Goal: Information Seeking & Learning: Learn about a topic

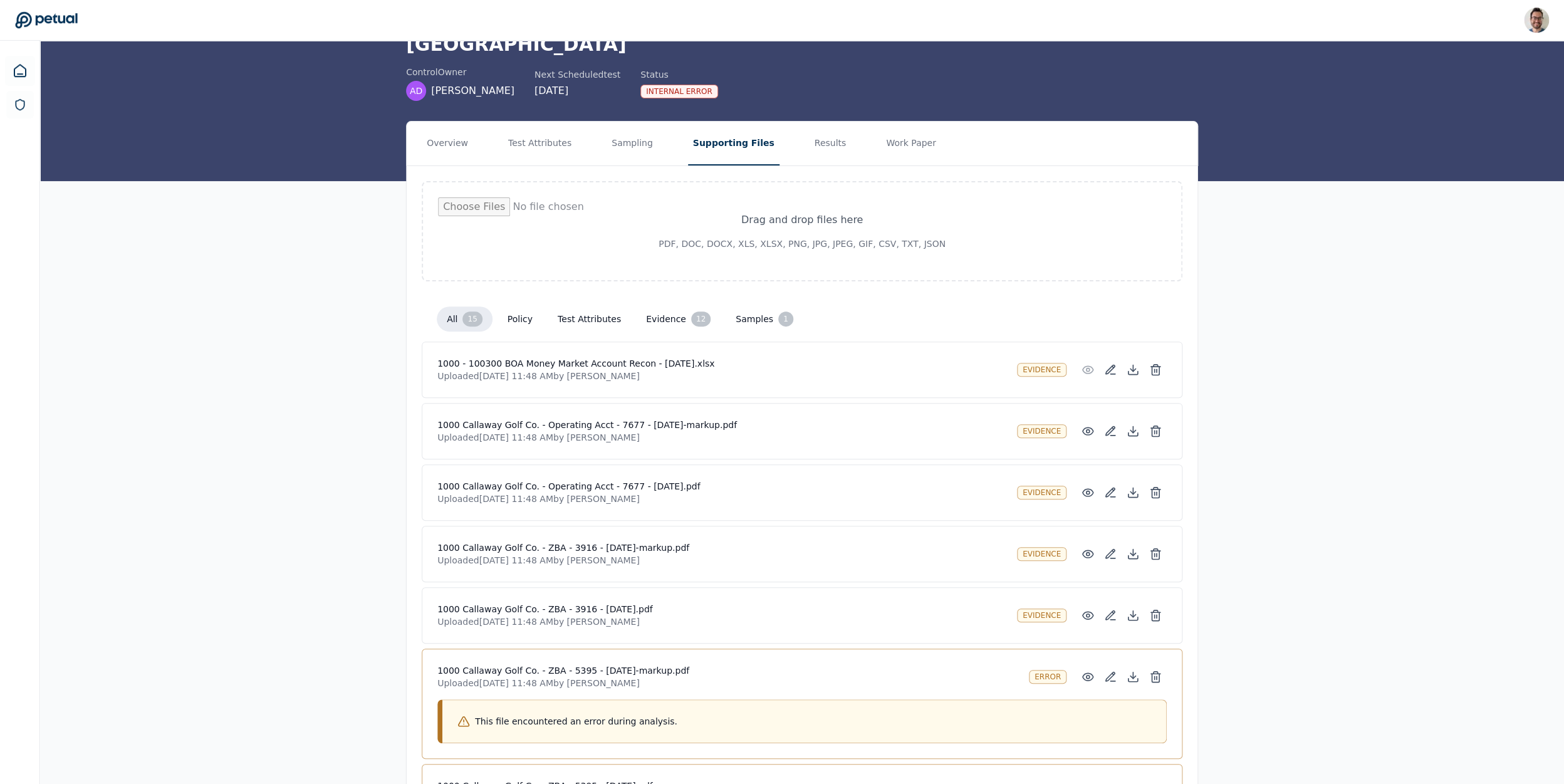
scroll to position [13, 0]
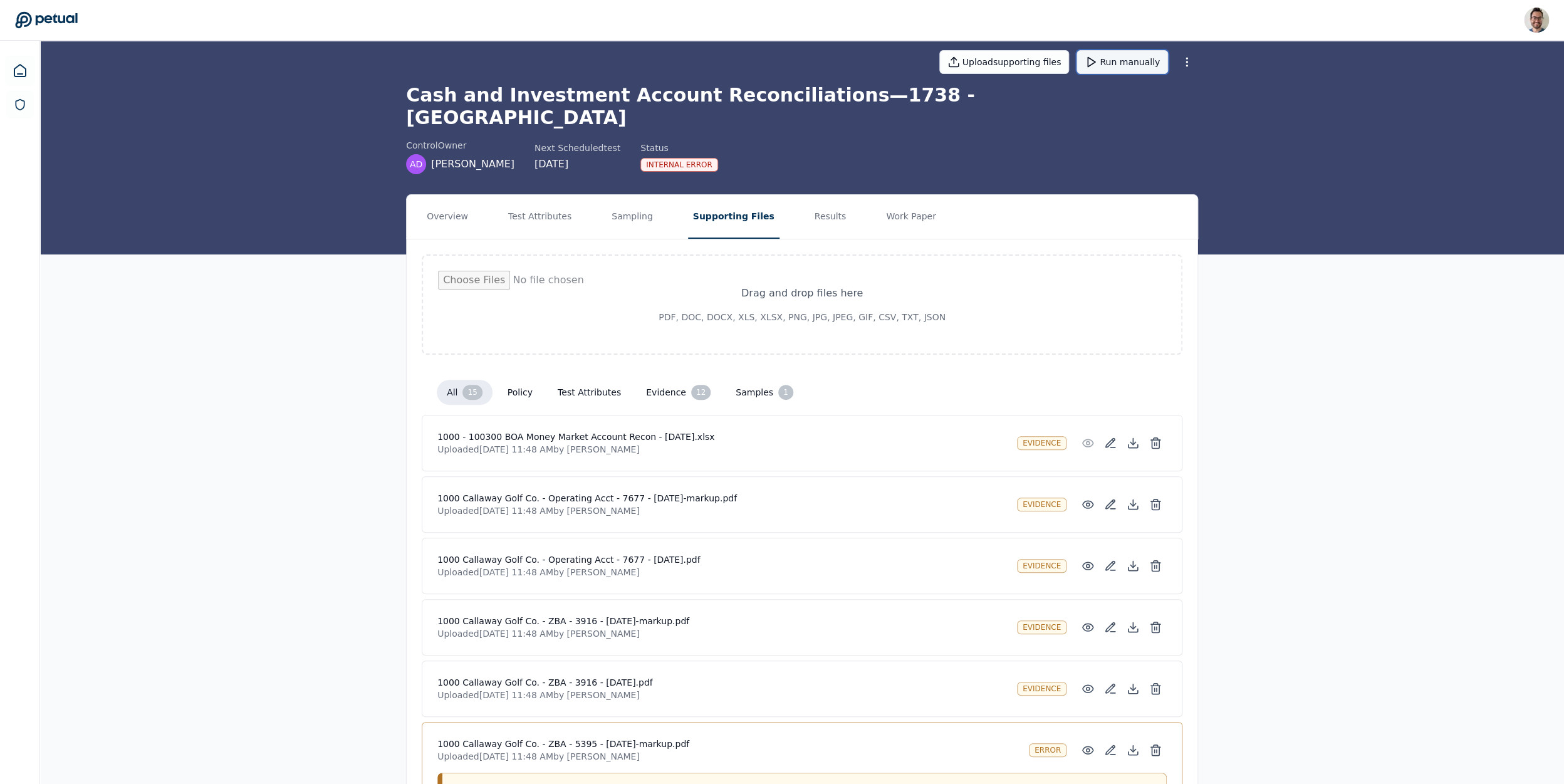
click at [1138, 56] on button "Run manually" at bounding box center [1123, 62] width 92 height 24
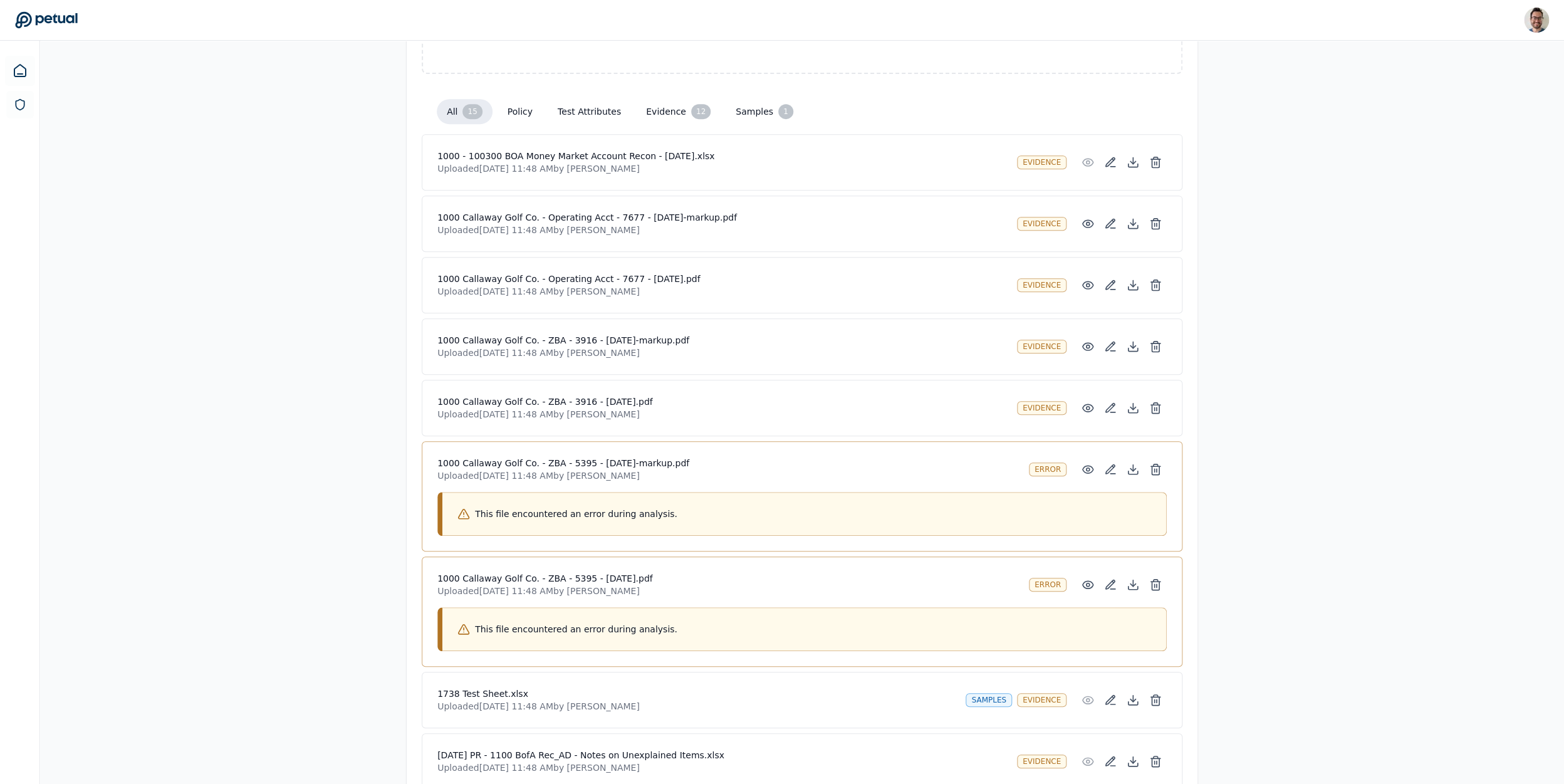
scroll to position [0, 0]
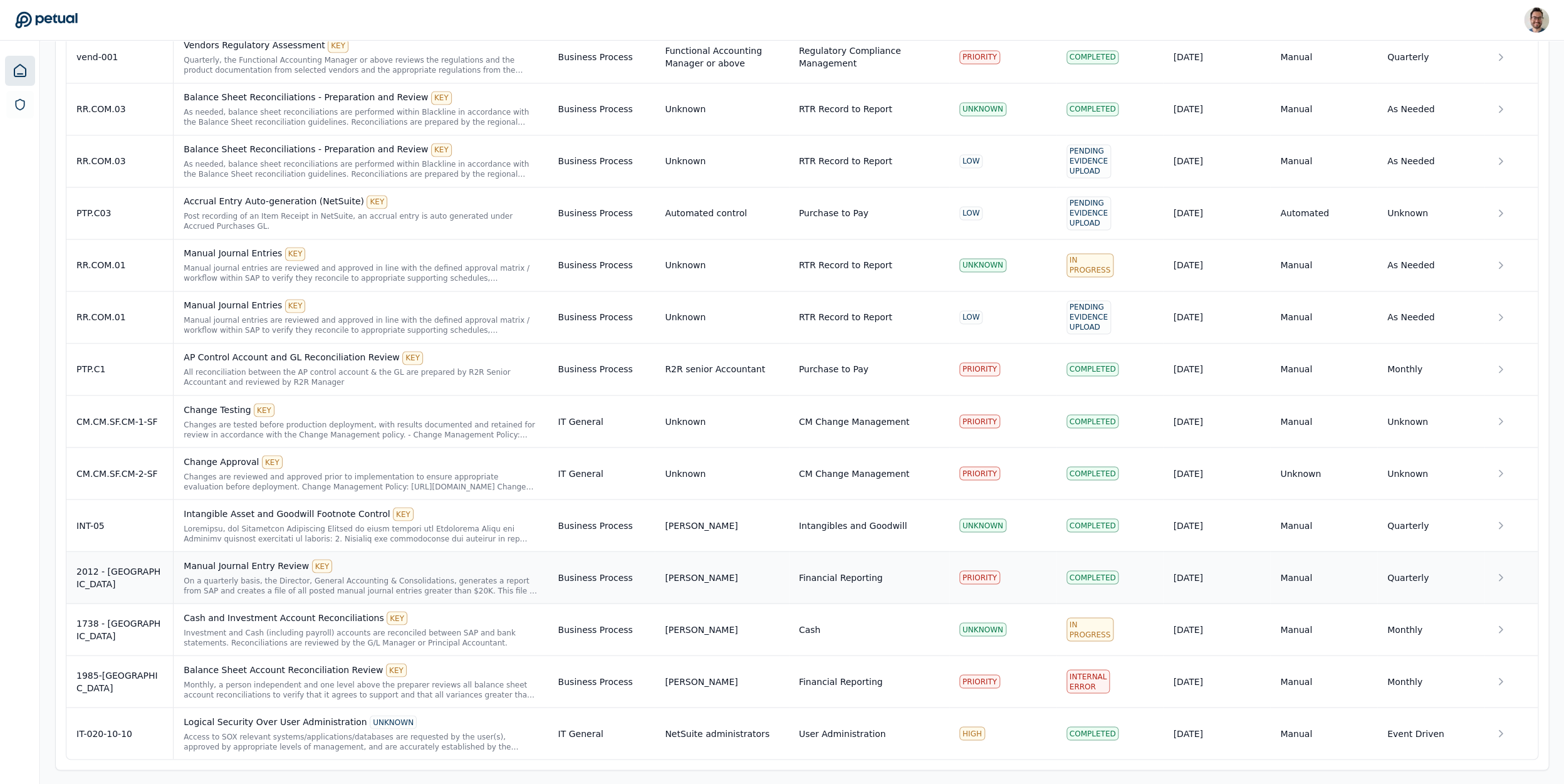
scroll to position [1179, 0]
click at [248, 684] on div "Monthly, a person independent and one level above the preparer reviews all bala…" at bounding box center [360, 688] width 354 height 20
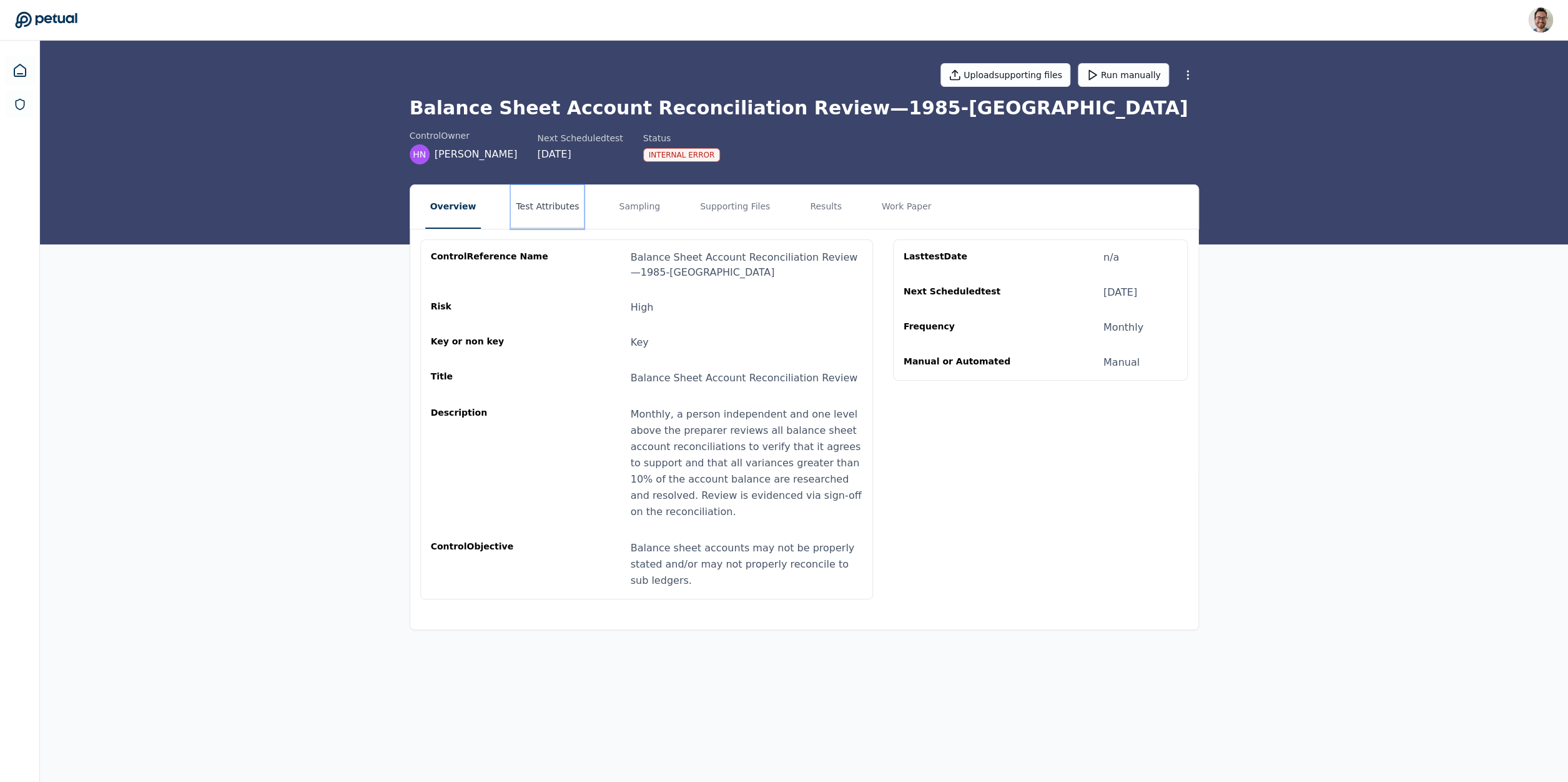
click at [543, 211] on button "Test Attributes" at bounding box center [548, 206] width 73 height 44
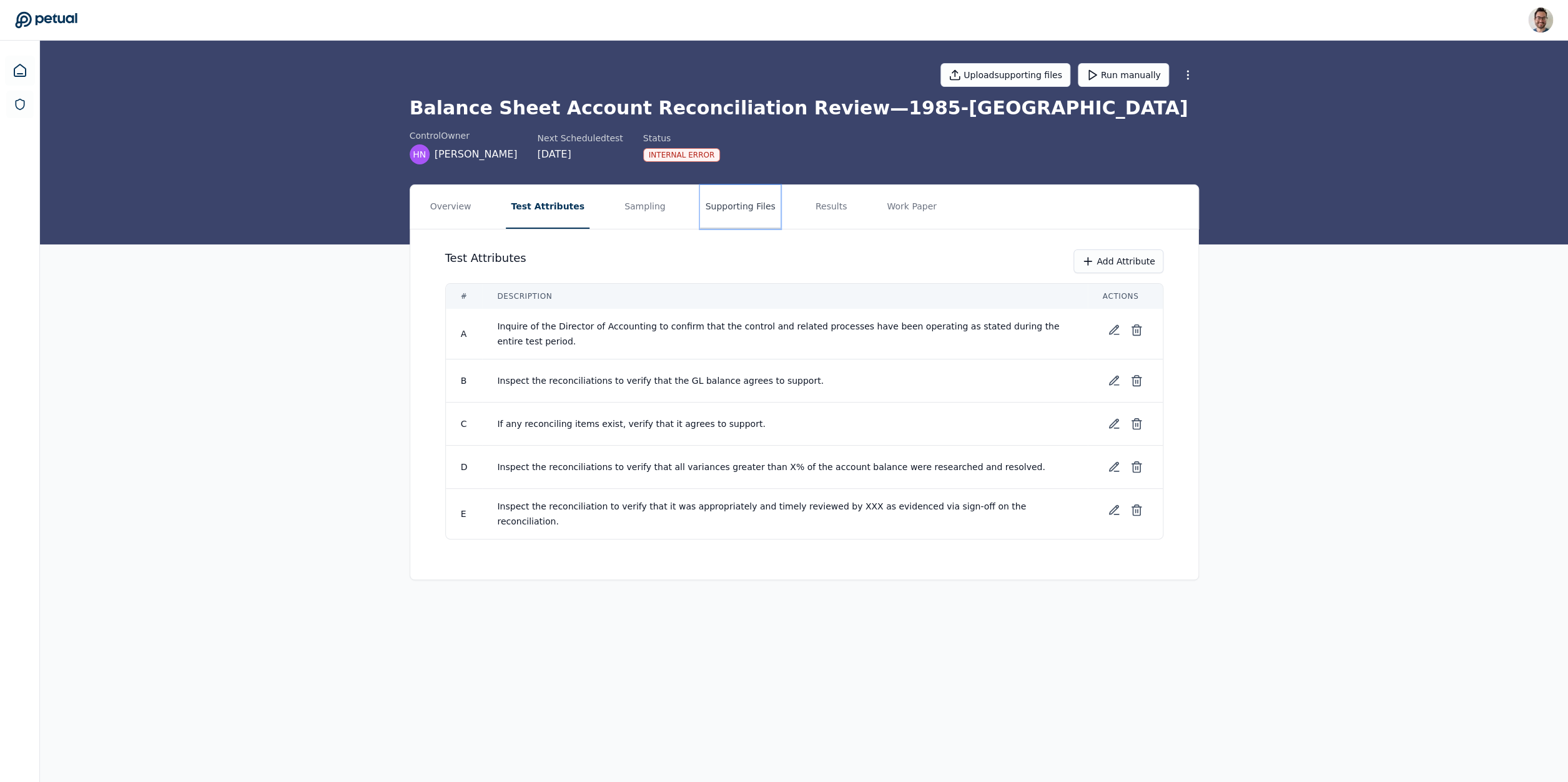
click at [717, 208] on button "Supporting Files" at bounding box center [740, 206] width 80 height 44
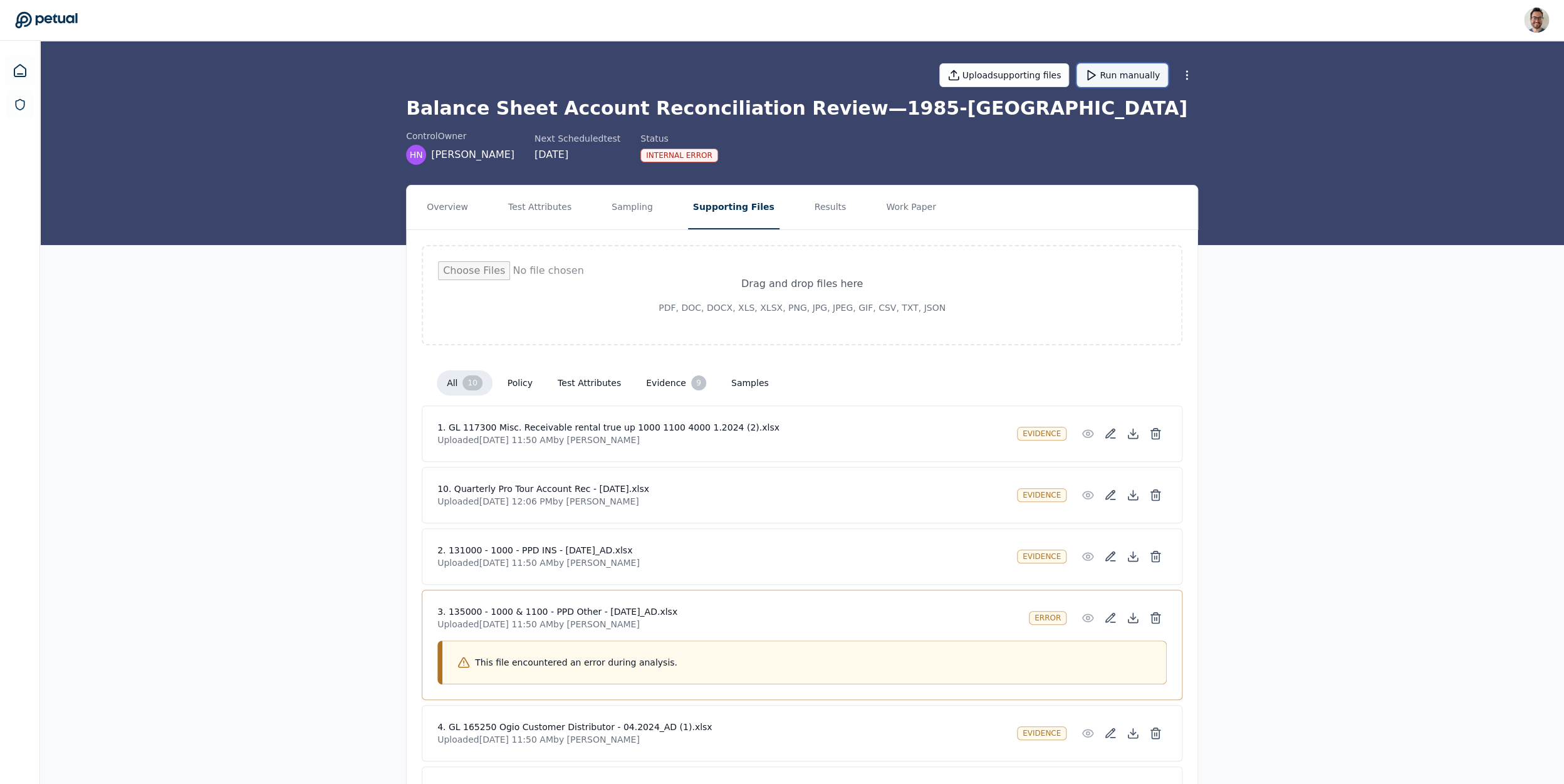
click at [1142, 76] on button "Run manually" at bounding box center [1123, 75] width 92 height 24
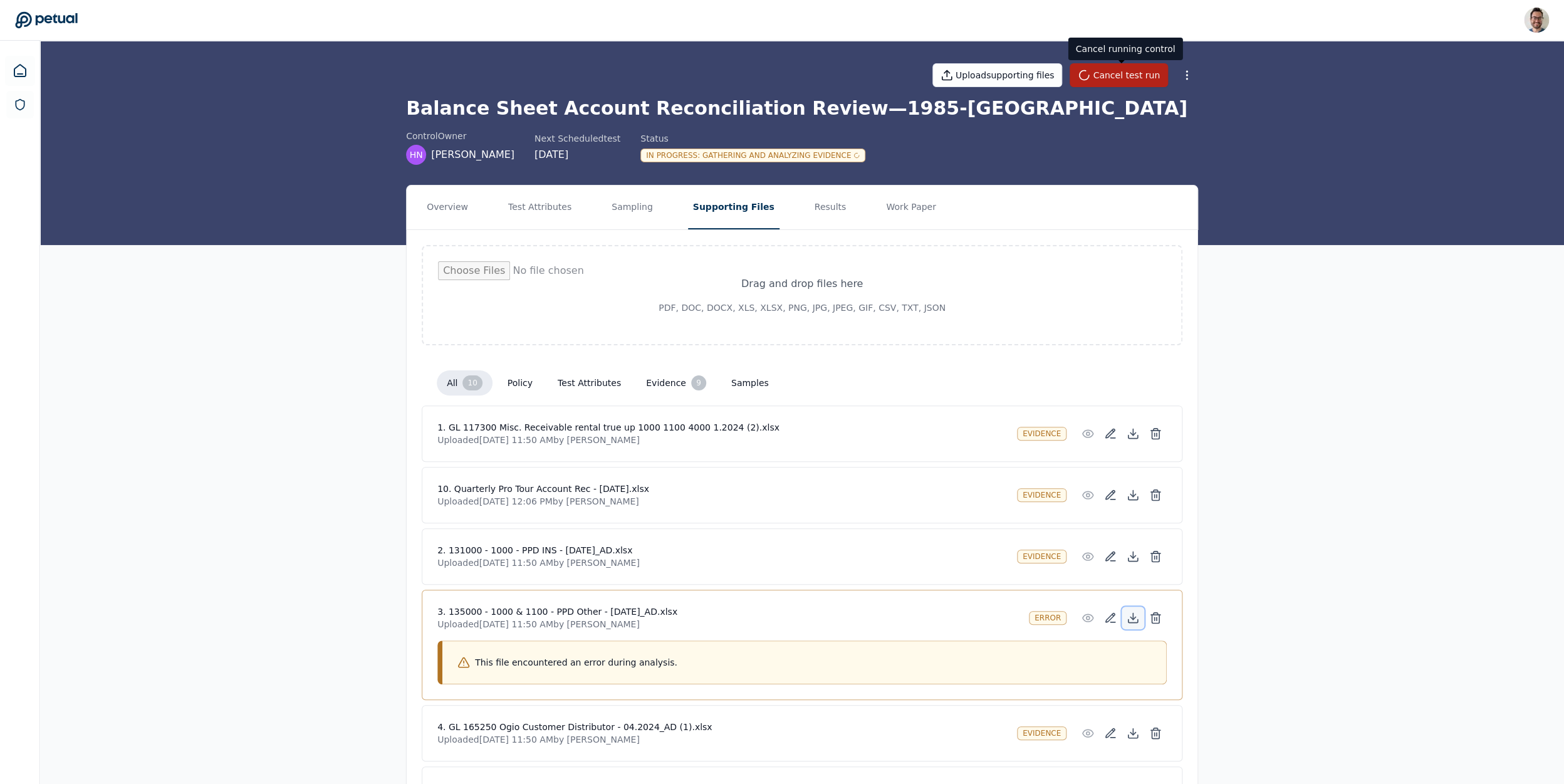
click at [1137, 618] on icon at bounding box center [1133, 617] width 13 height 13
click at [1320, 425] on div "Overview Test Attributes Sampling Supporting Files Results Work Paper Drag and …" at bounding box center [802, 655] width 1524 height 939
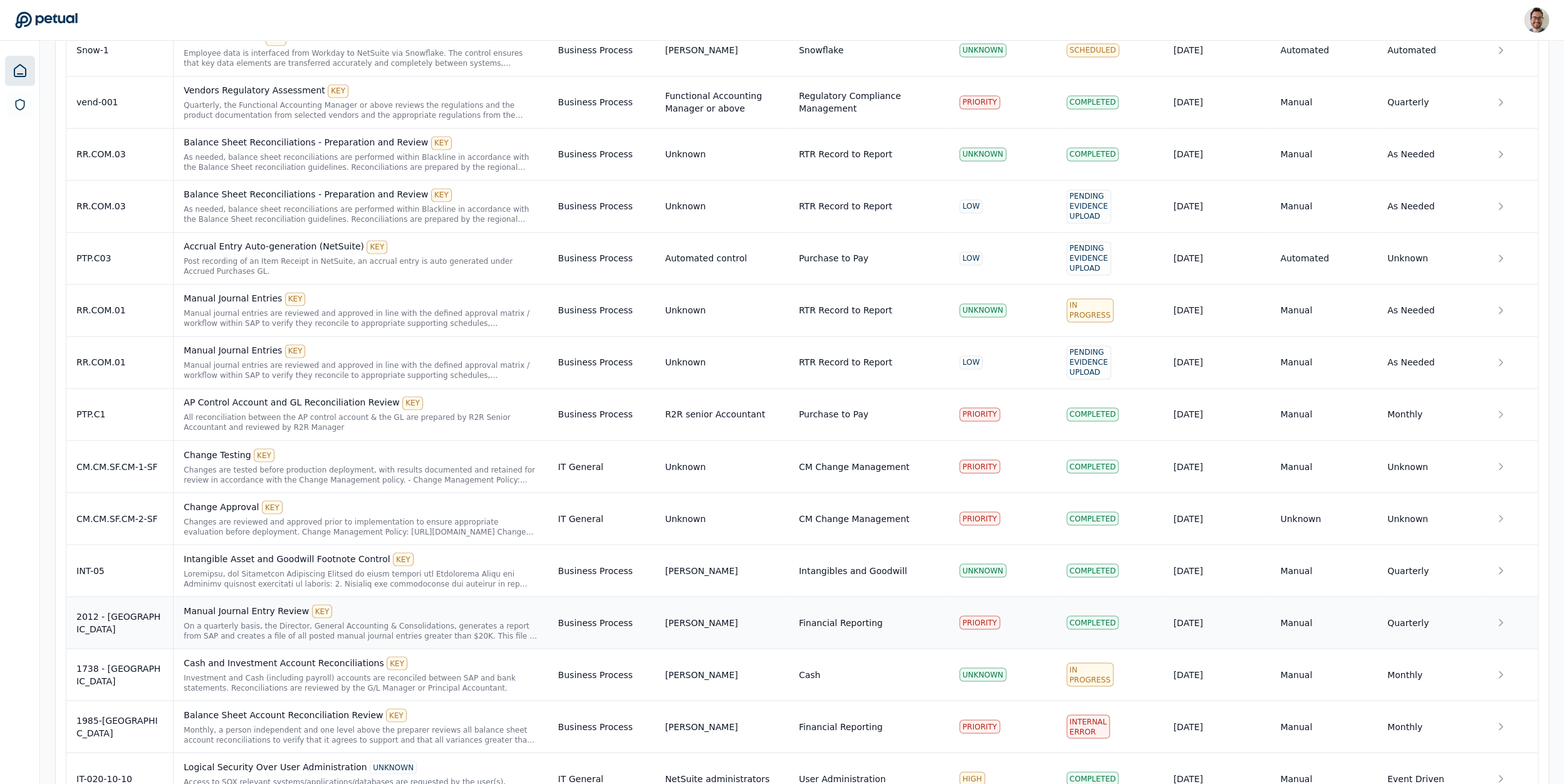
scroll to position [1179, 0]
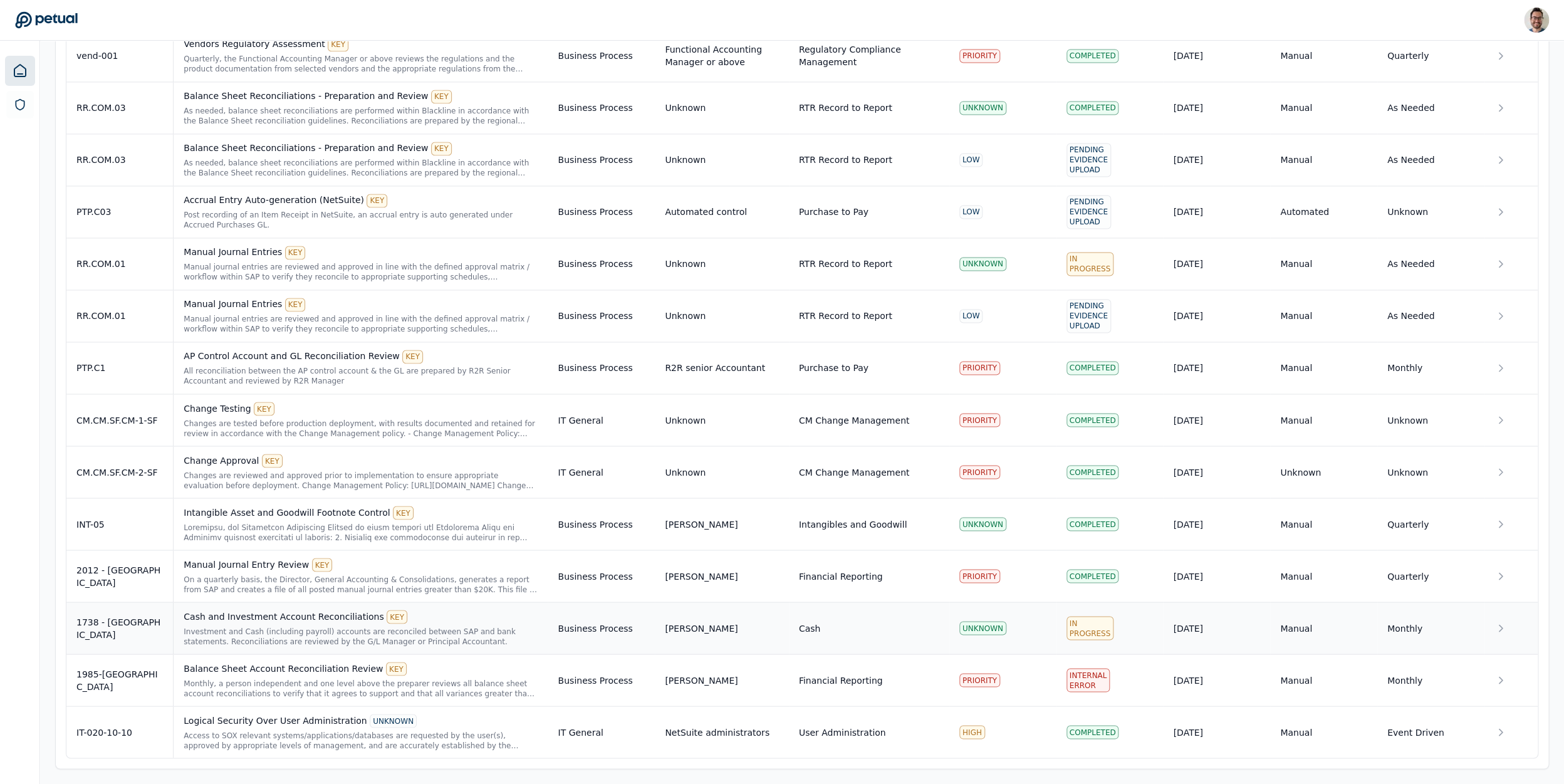
click at [306, 616] on div "Cash and Investment Account Reconciliations KEY" at bounding box center [360, 616] width 354 height 14
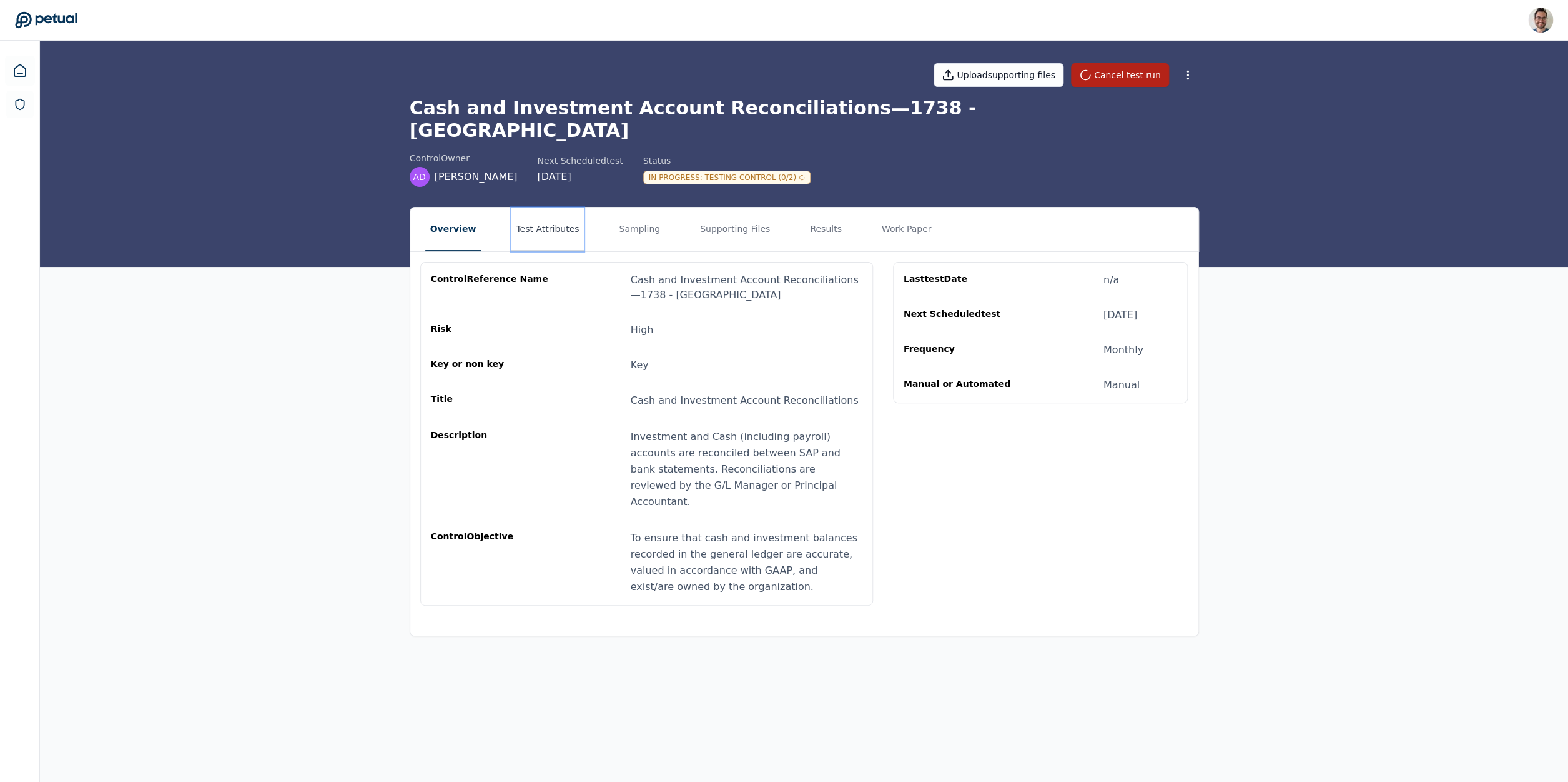
click at [530, 215] on button "Test Attributes" at bounding box center [548, 229] width 73 height 44
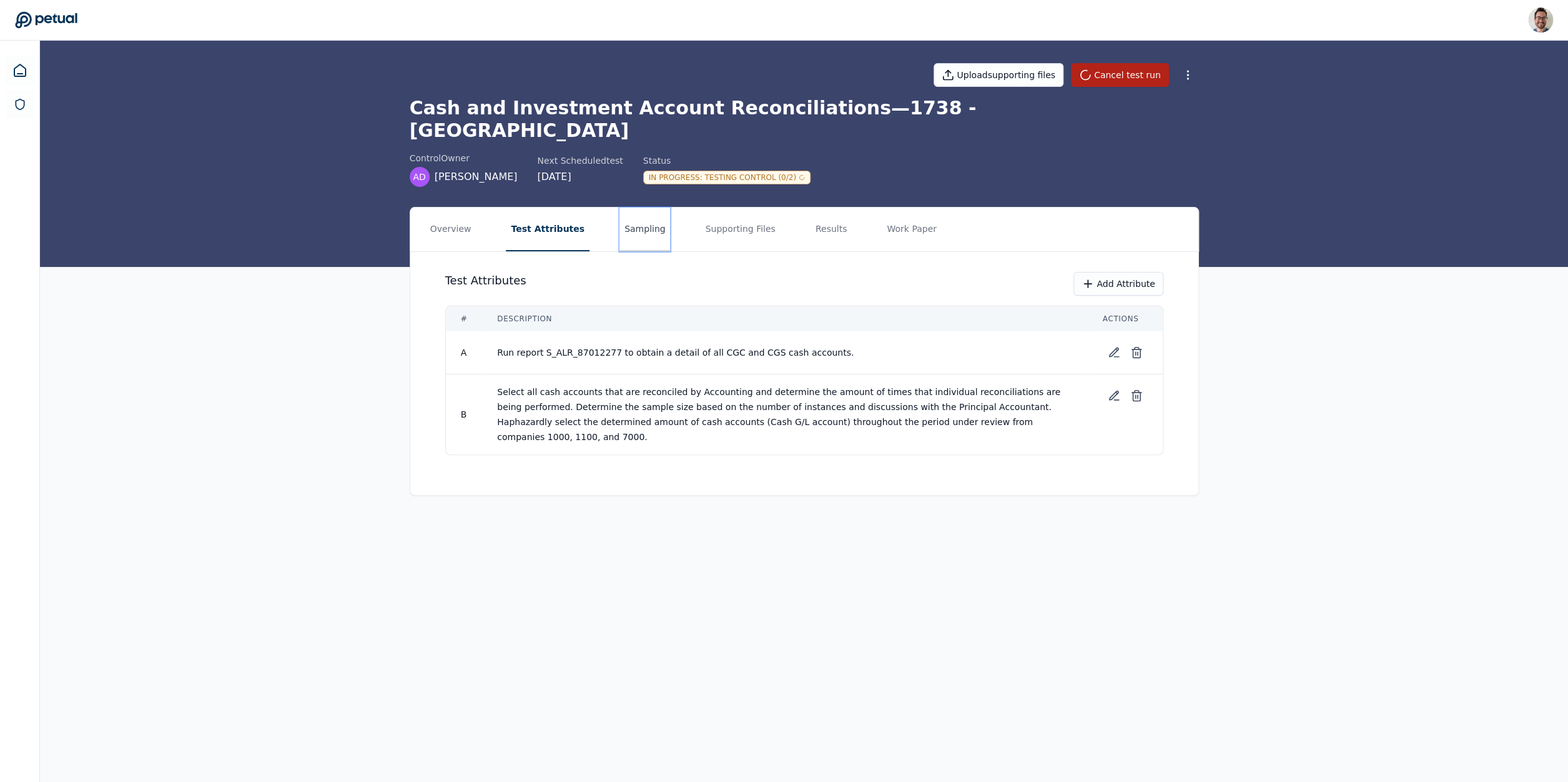
drag, startPoint x: 621, startPoint y: 205, endPoint x: 643, endPoint y: 208, distance: 22.2
click at [621, 207] on button "Sampling" at bounding box center [645, 229] width 52 height 44
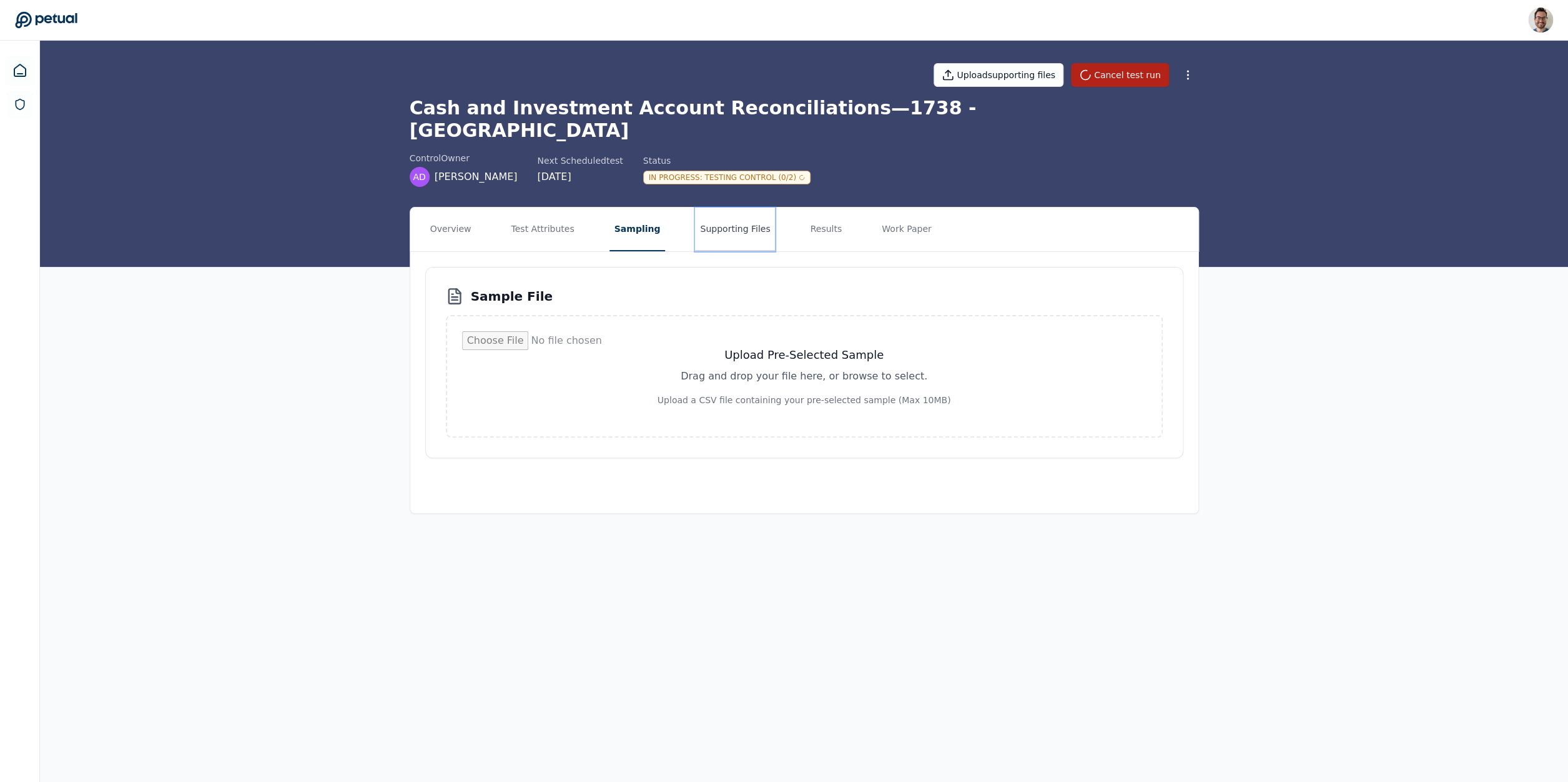
click at [717, 210] on button "Supporting Files" at bounding box center [735, 229] width 80 height 44
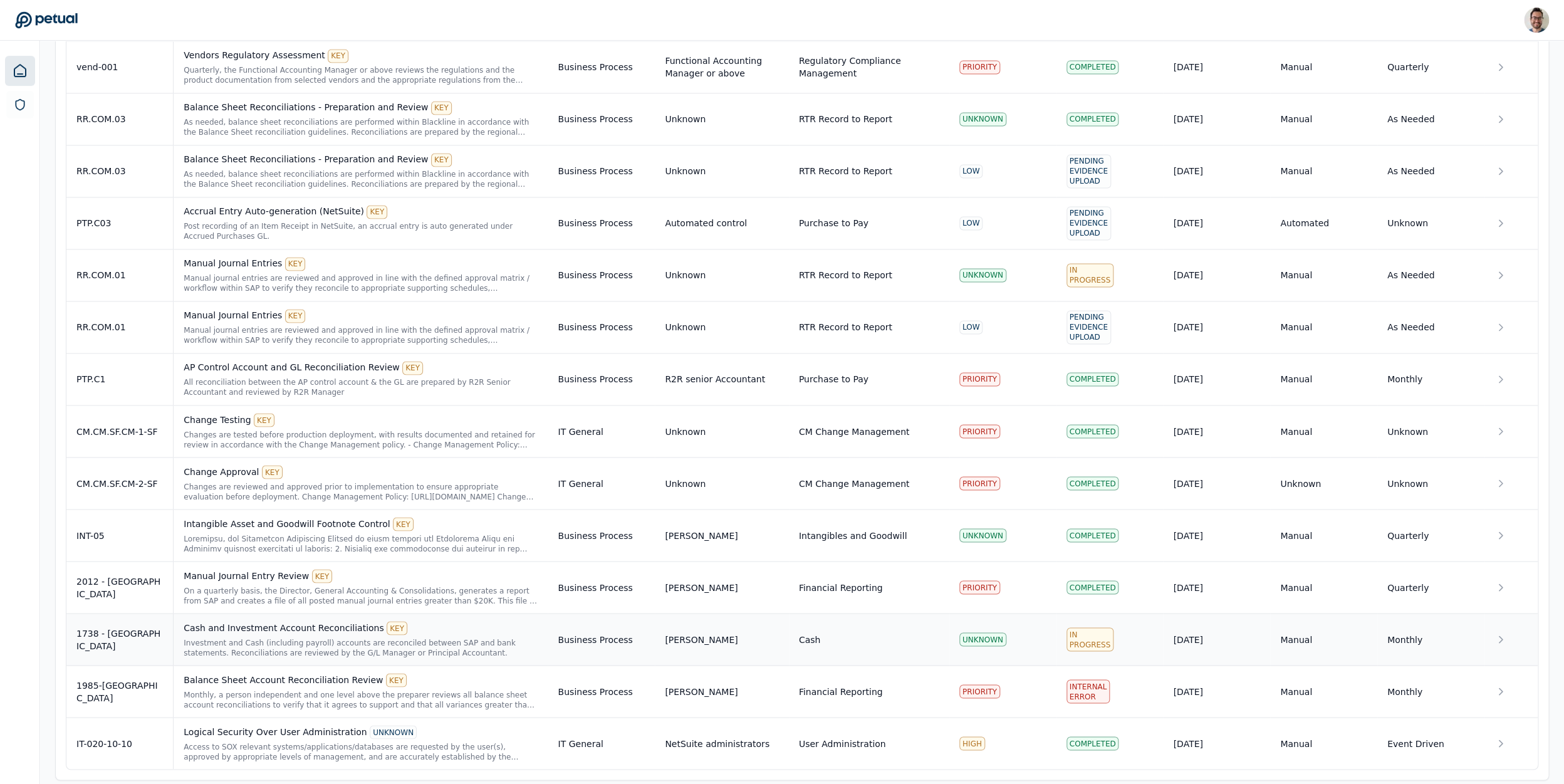
scroll to position [1179, 0]
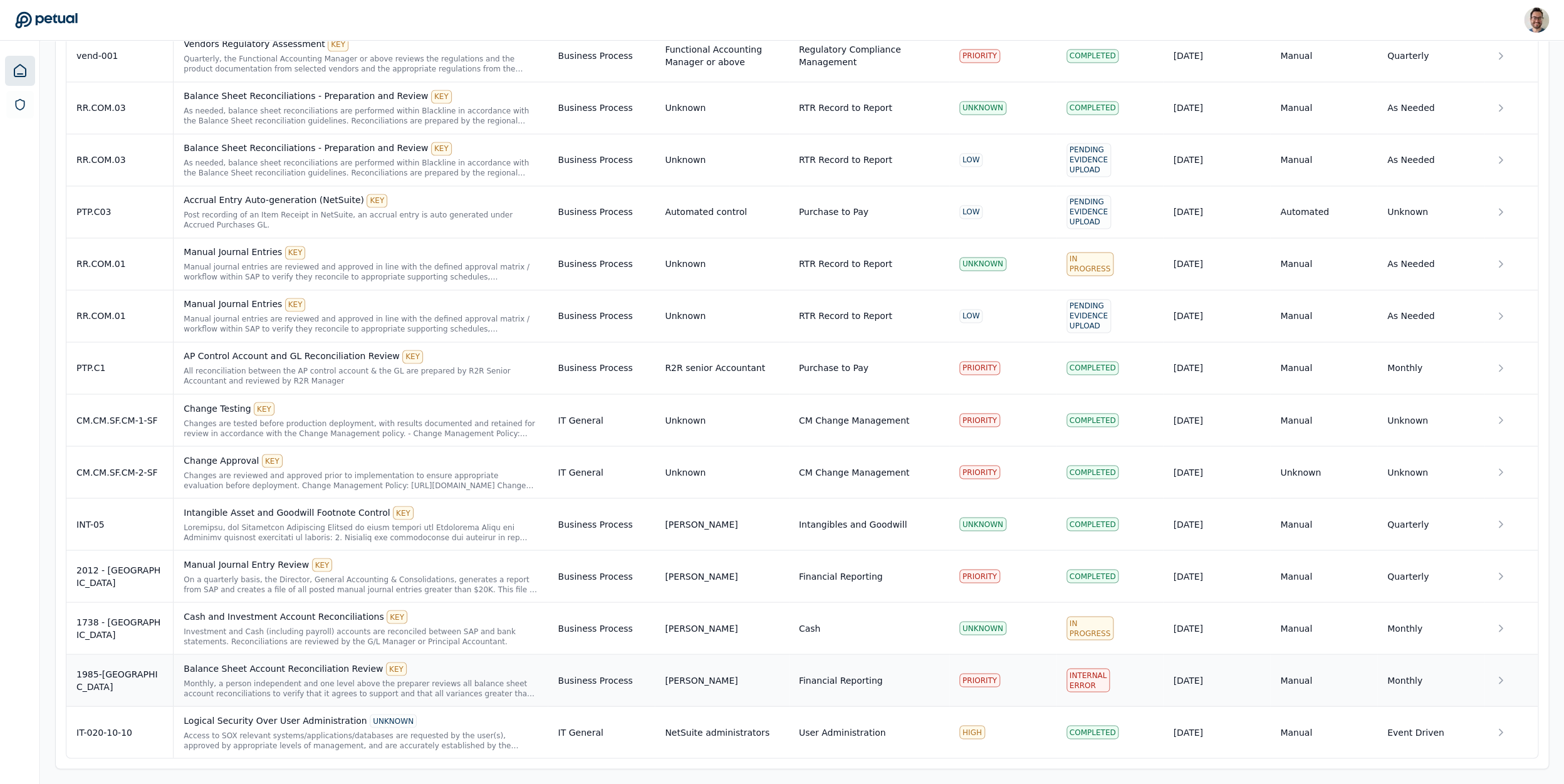
click at [241, 681] on div "Monthly, a person independent and one level above the preparer reviews all bala…" at bounding box center [360, 688] width 354 height 20
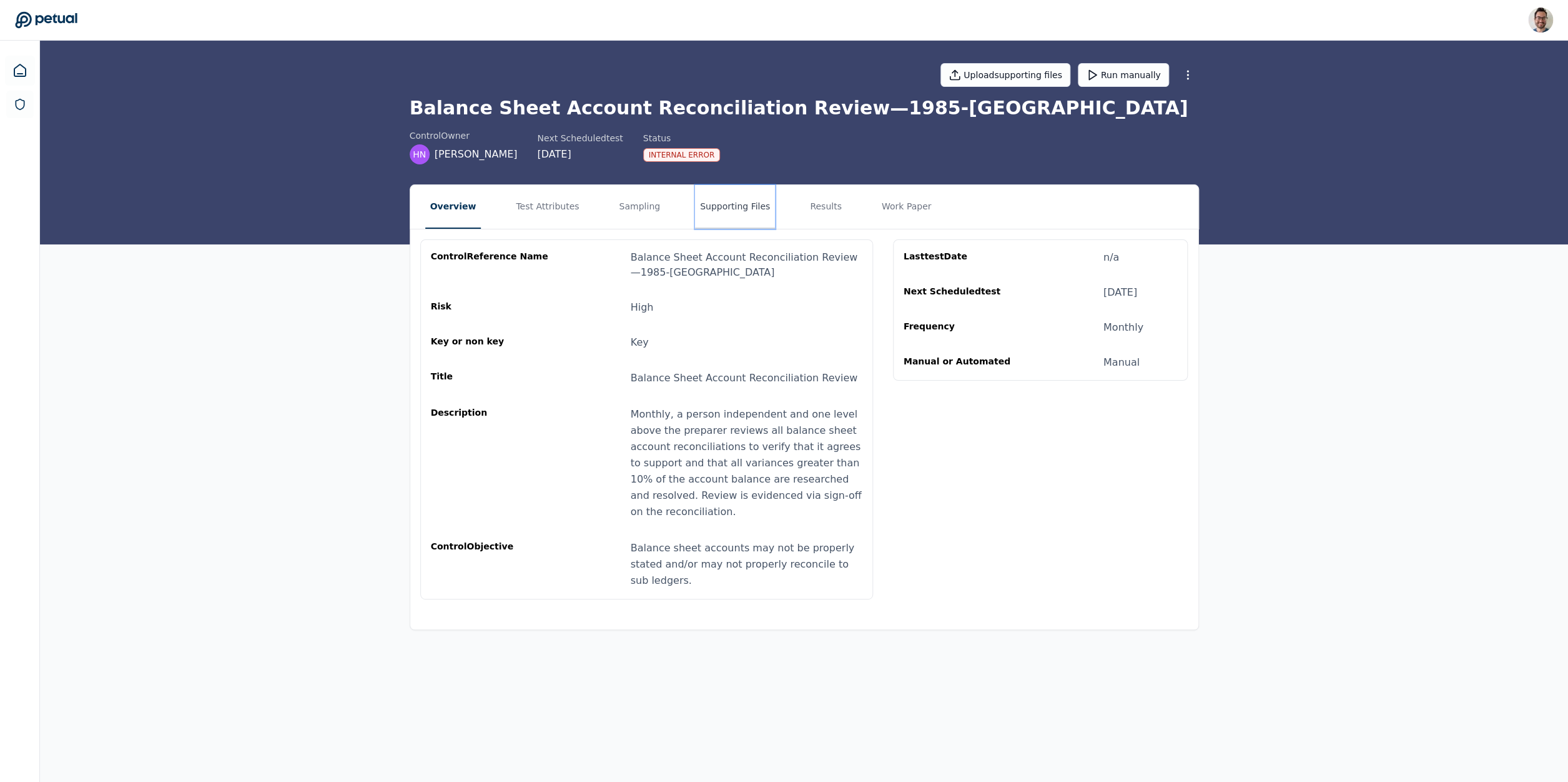
click at [714, 215] on button "Supporting Files" at bounding box center [735, 206] width 80 height 44
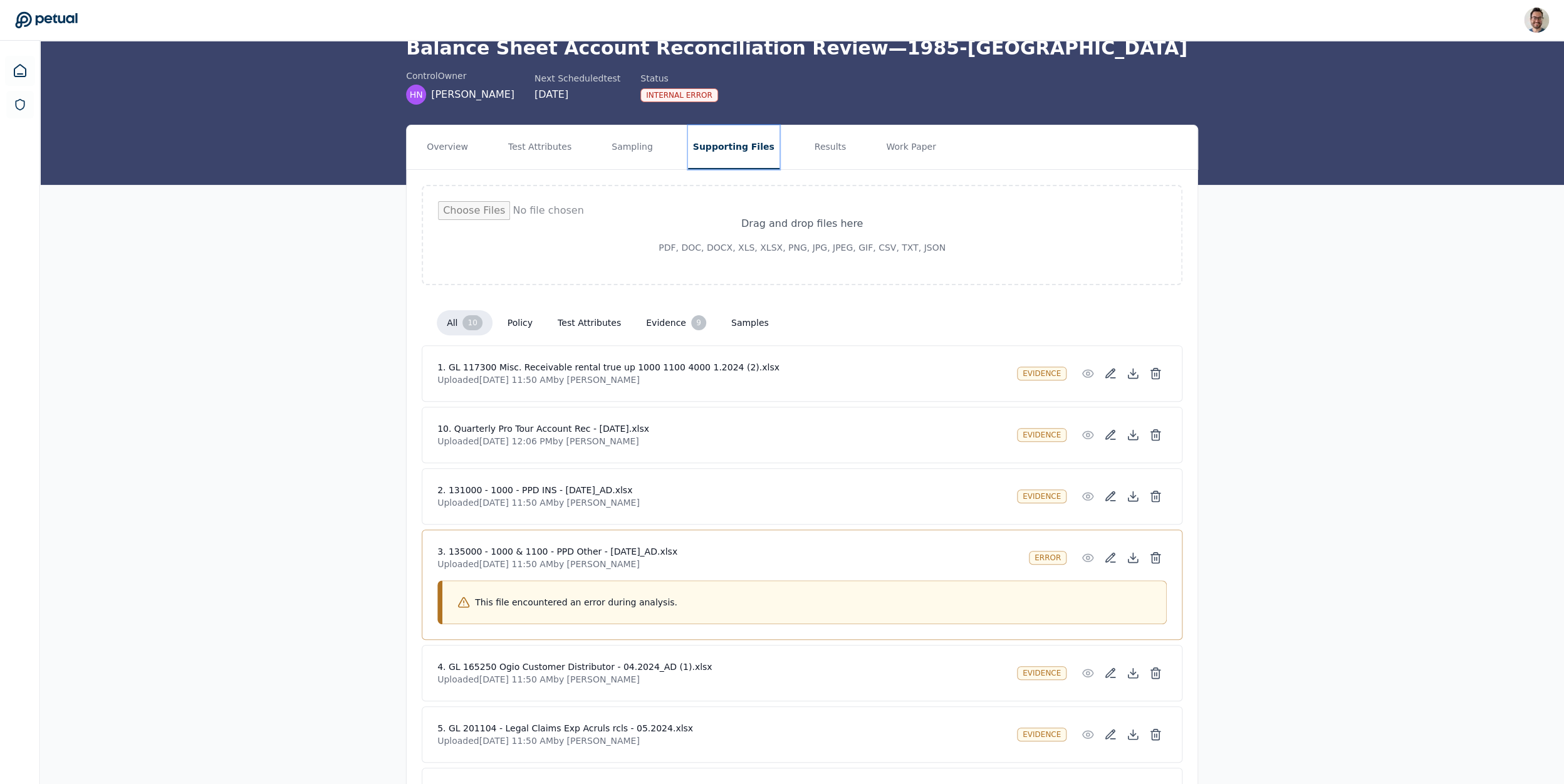
scroll to position [100, 0]
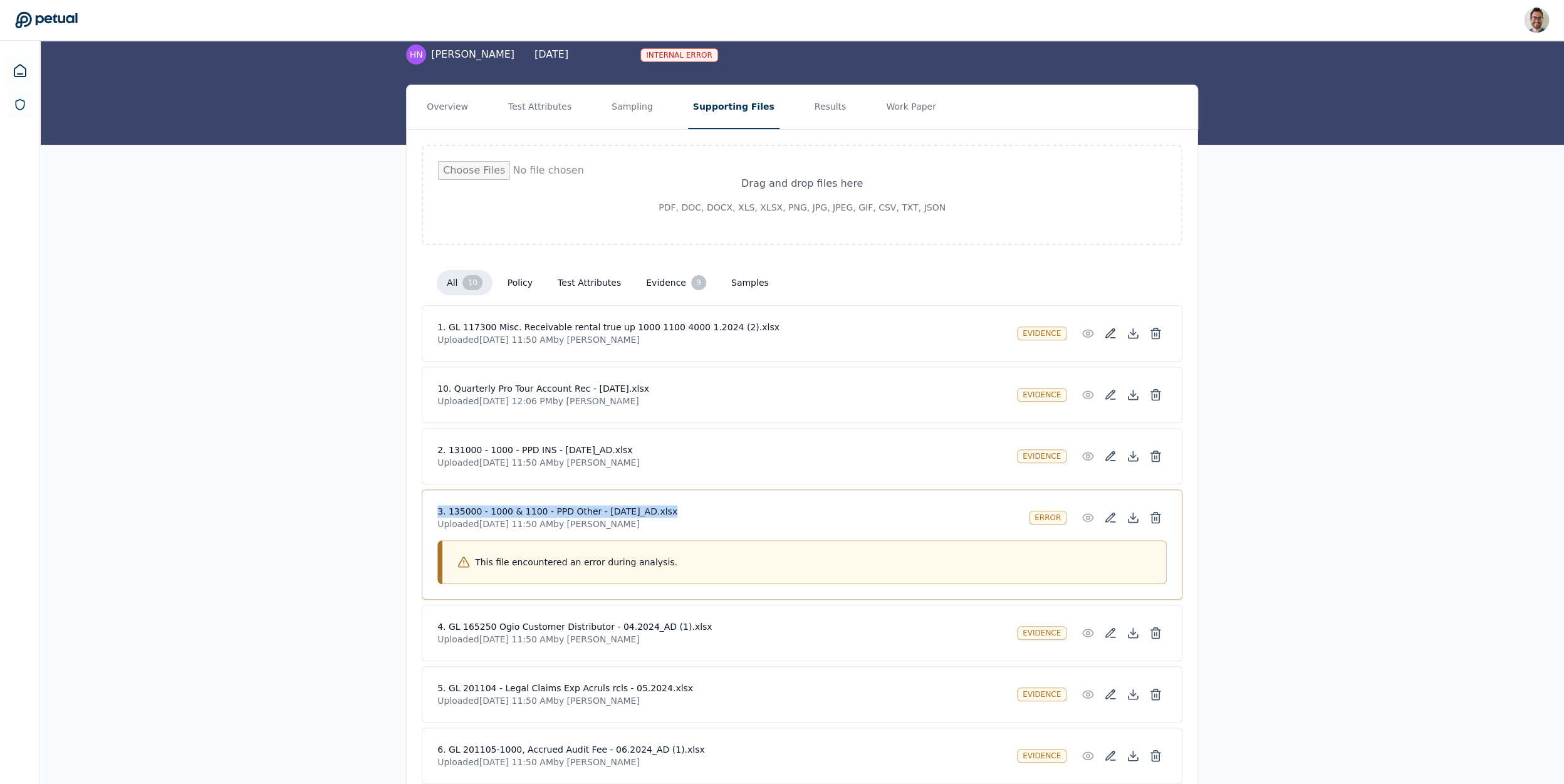
drag, startPoint x: 434, startPoint y: 513, endPoint x: 745, endPoint y: 510, distance: 311.0
click at [745, 510] on div "3. 135000 - 1000 & 1100 - PPD Other - [DATE]_AD.xlsx Uploaded [DATE] 11:50 AM b…" at bounding box center [802, 545] width 761 height 110
copy h4 "3. 135000 - 1000 & 1100 - PPD Other - [DATE]_AD.xlsx"
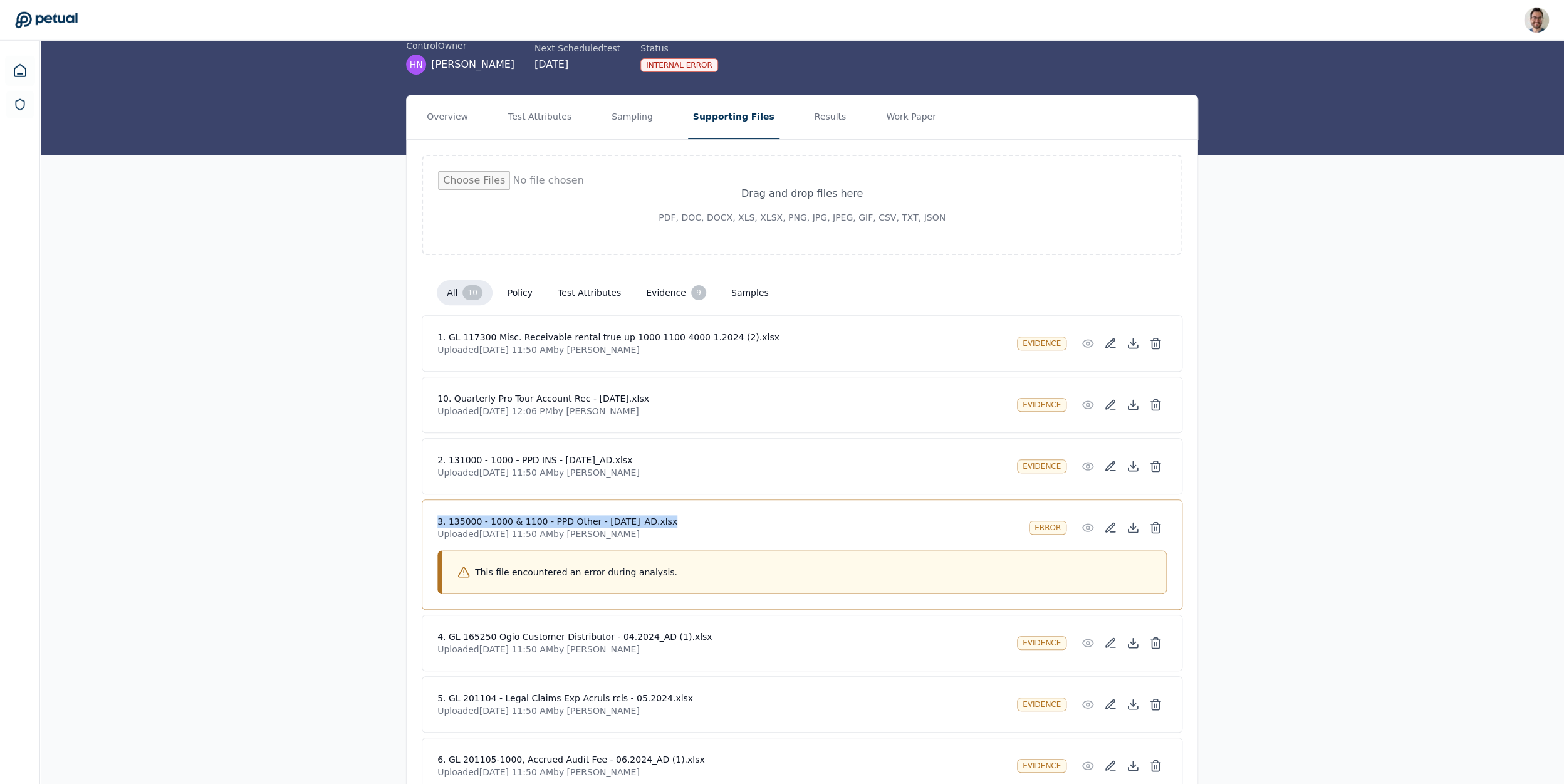
scroll to position [0, 0]
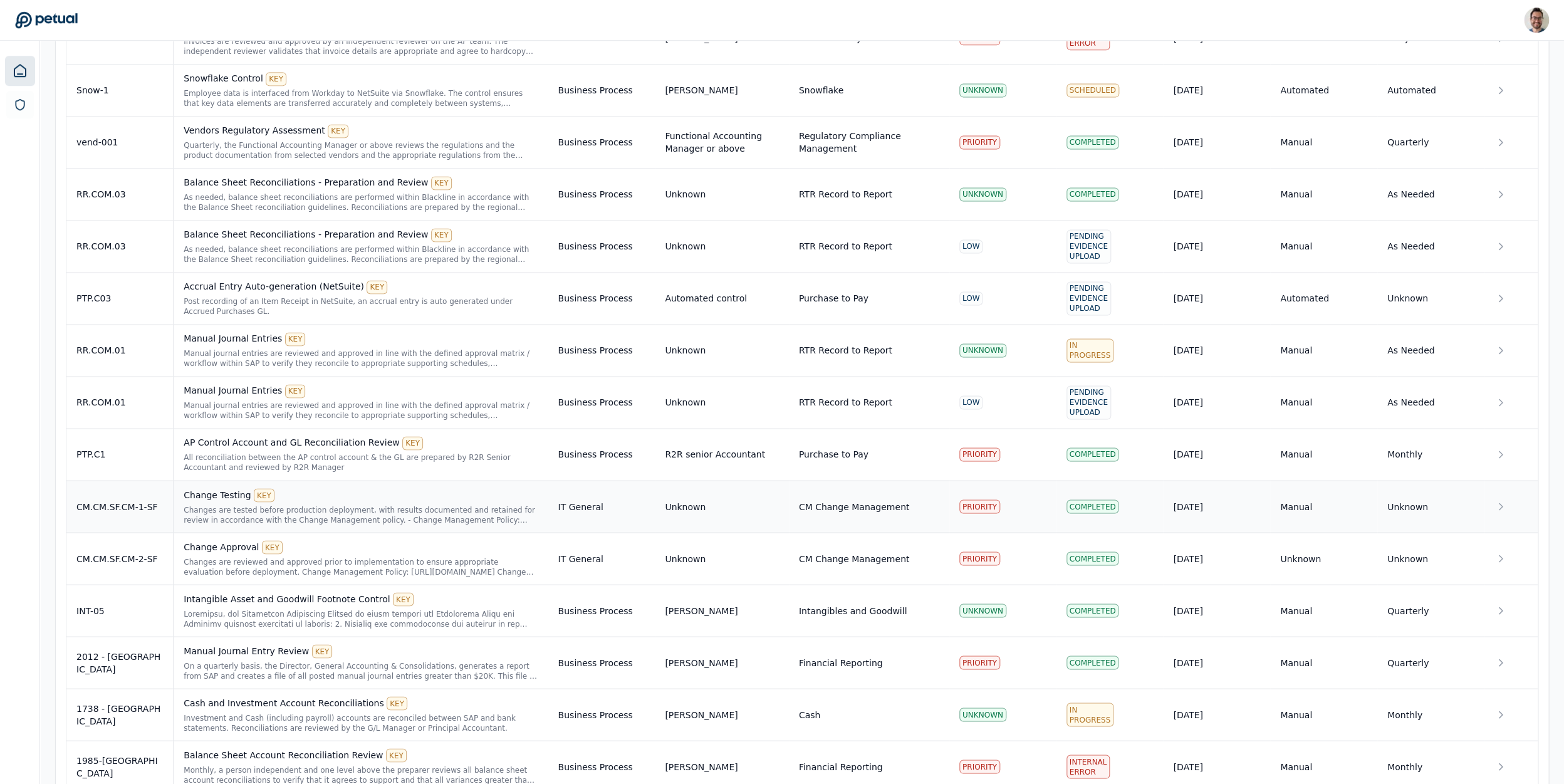
scroll to position [1179, 0]
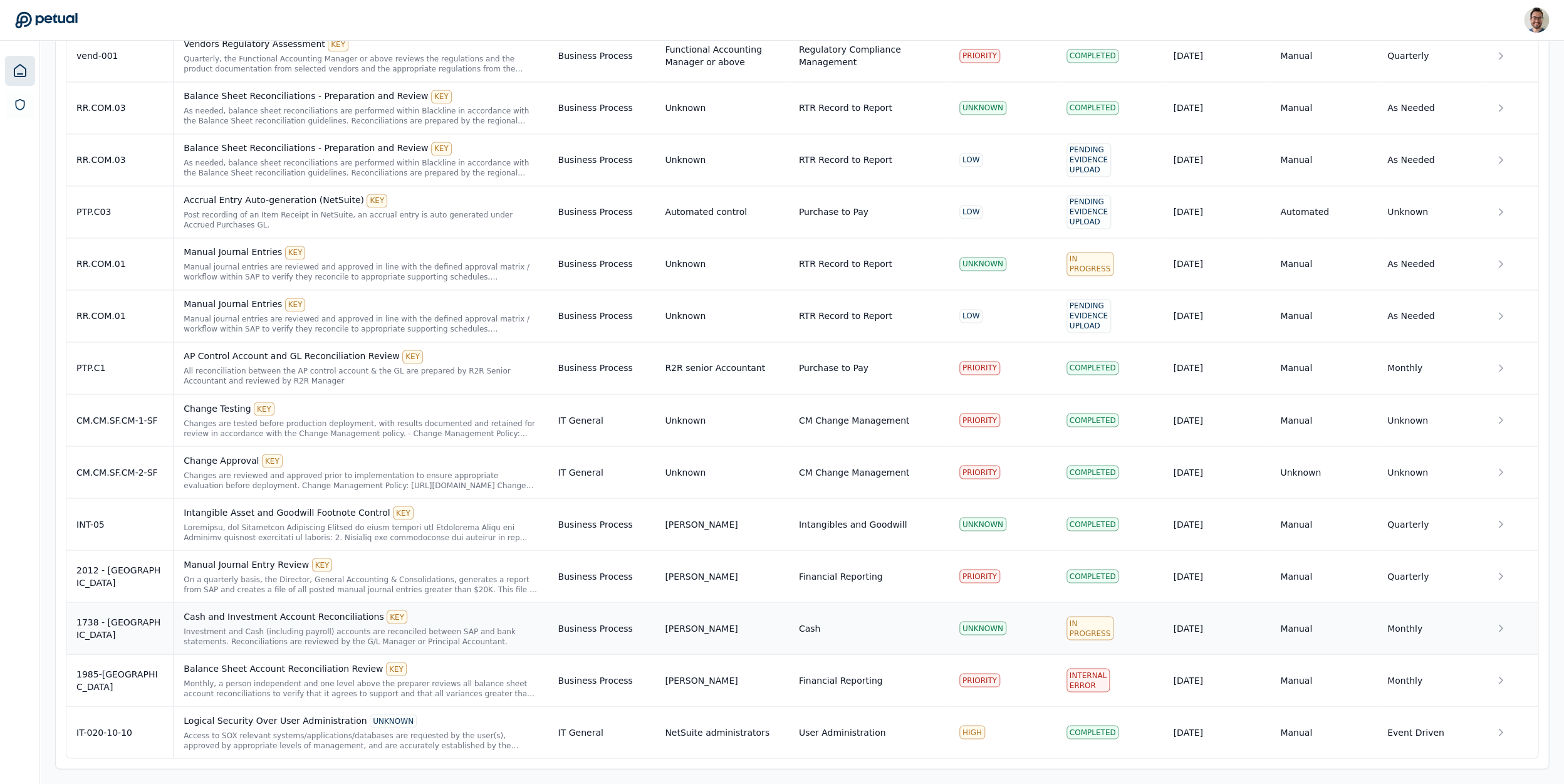
click at [326, 627] on div "Investment and Cash (including payroll) accounts are reconciled between SAP and…" at bounding box center [360, 636] width 354 height 20
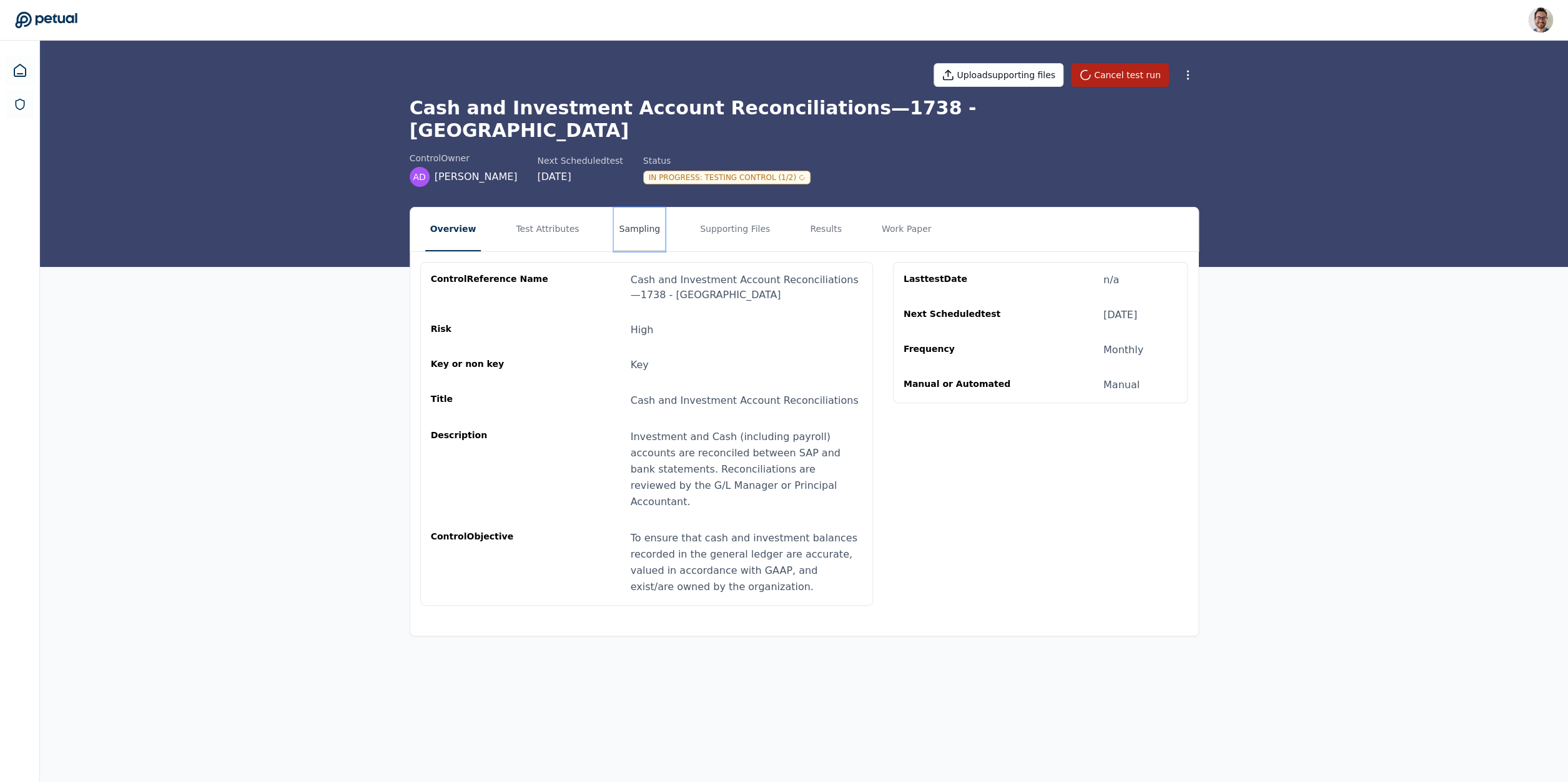
click at [631, 227] on button "Sampling" at bounding box center [639, 229] width 52 height 44
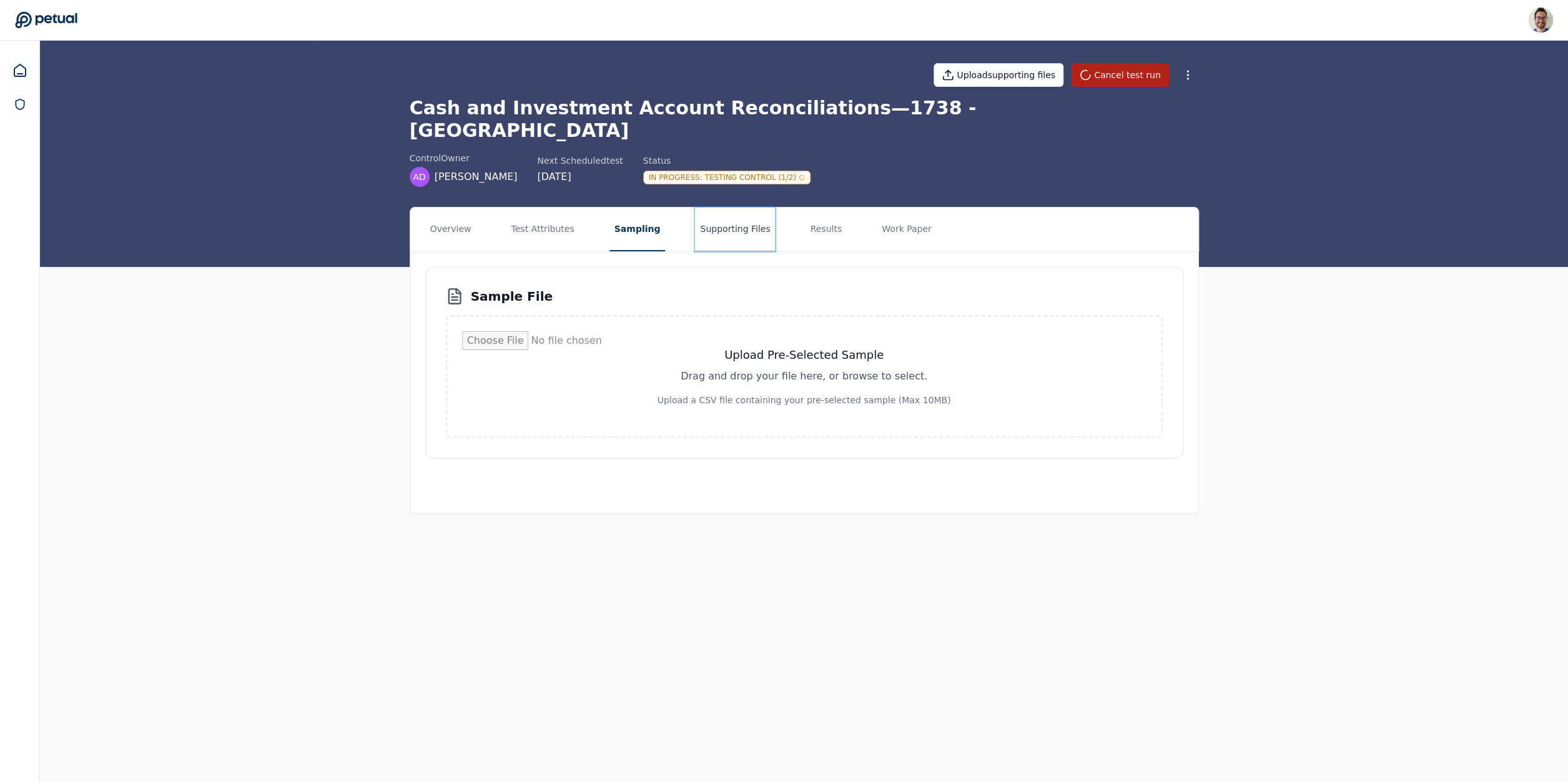
click at [698, 208] on button "Supporting Files" at bounding box center [735, 229] width 80 height 44
